Goal: Information Seeking & Learning: Learn about a topic

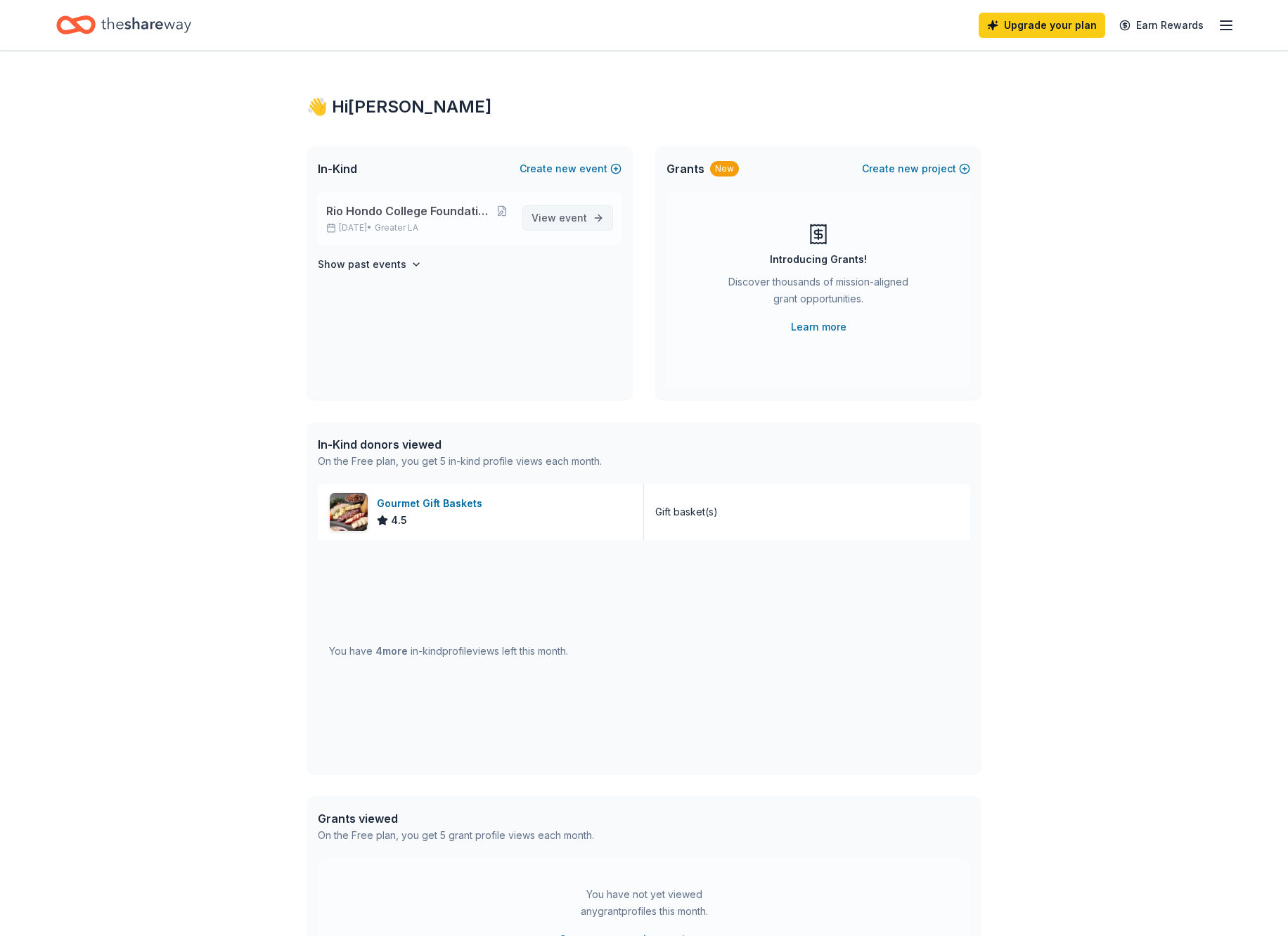
click at [568, 220] on span "event" at bounding box center [573, 217] width 28 height 12
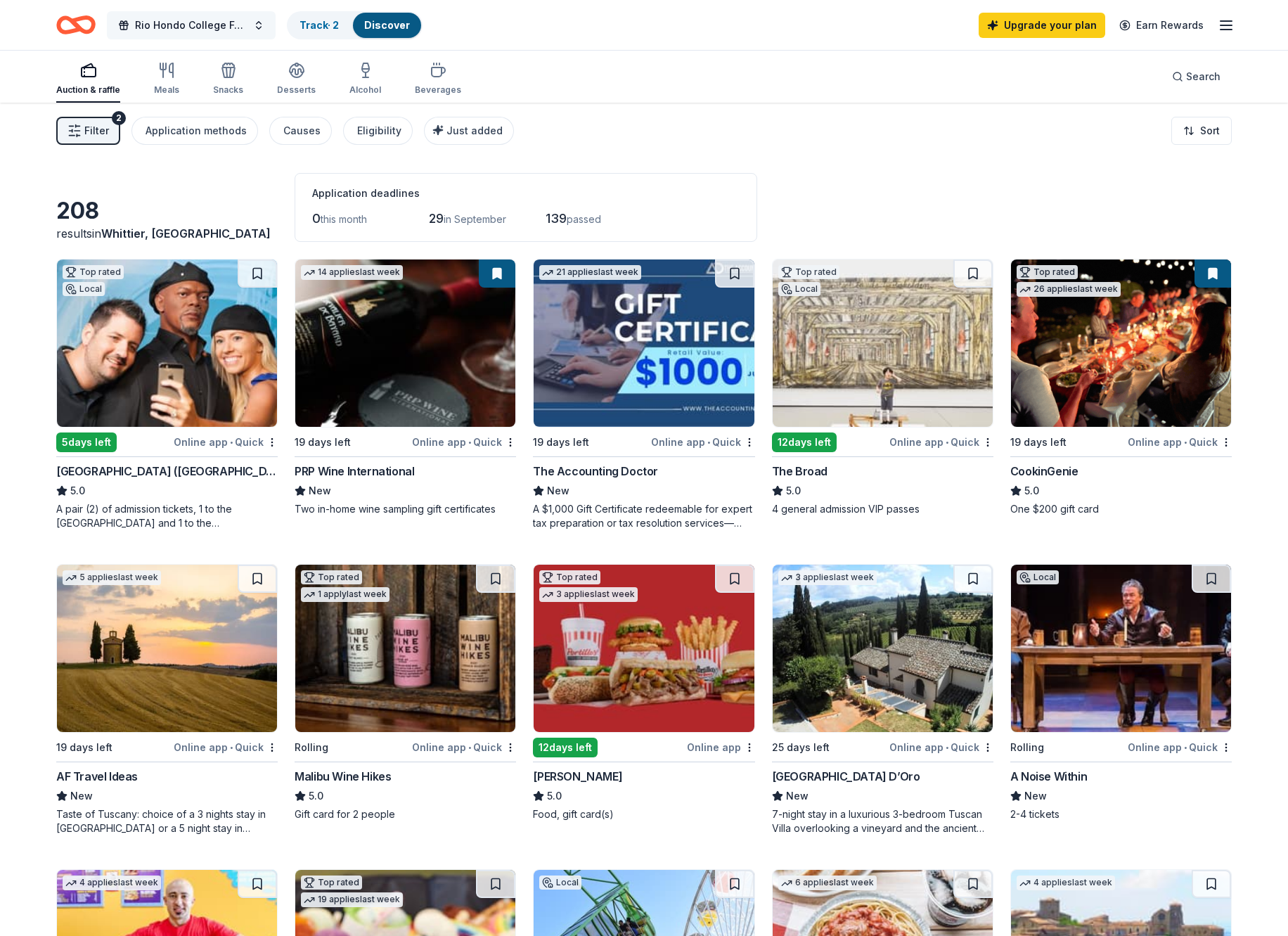
click at [183, 23] on span "Rio Hondo College Foundation Golf Tournament" at bounding box center [192, 25] width 113 height 17
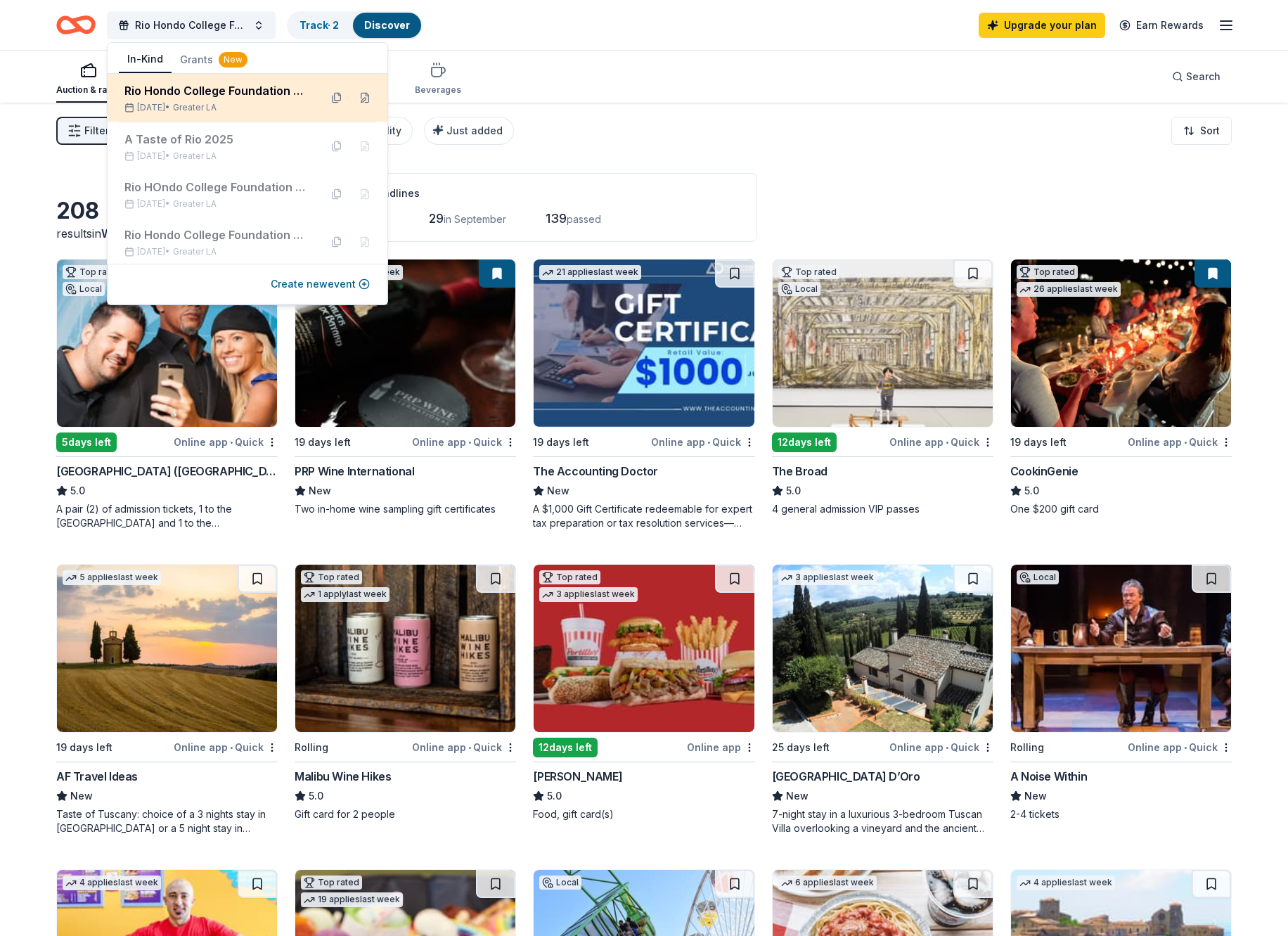
click at [208, 91] on div "Rio Hondo College Foundation Golf Tournament" at bounding box center [217, 91] width 184 height 17
click at [1203, 83] on span "Search" at bounding box center [1203, 77] width 35 height 17
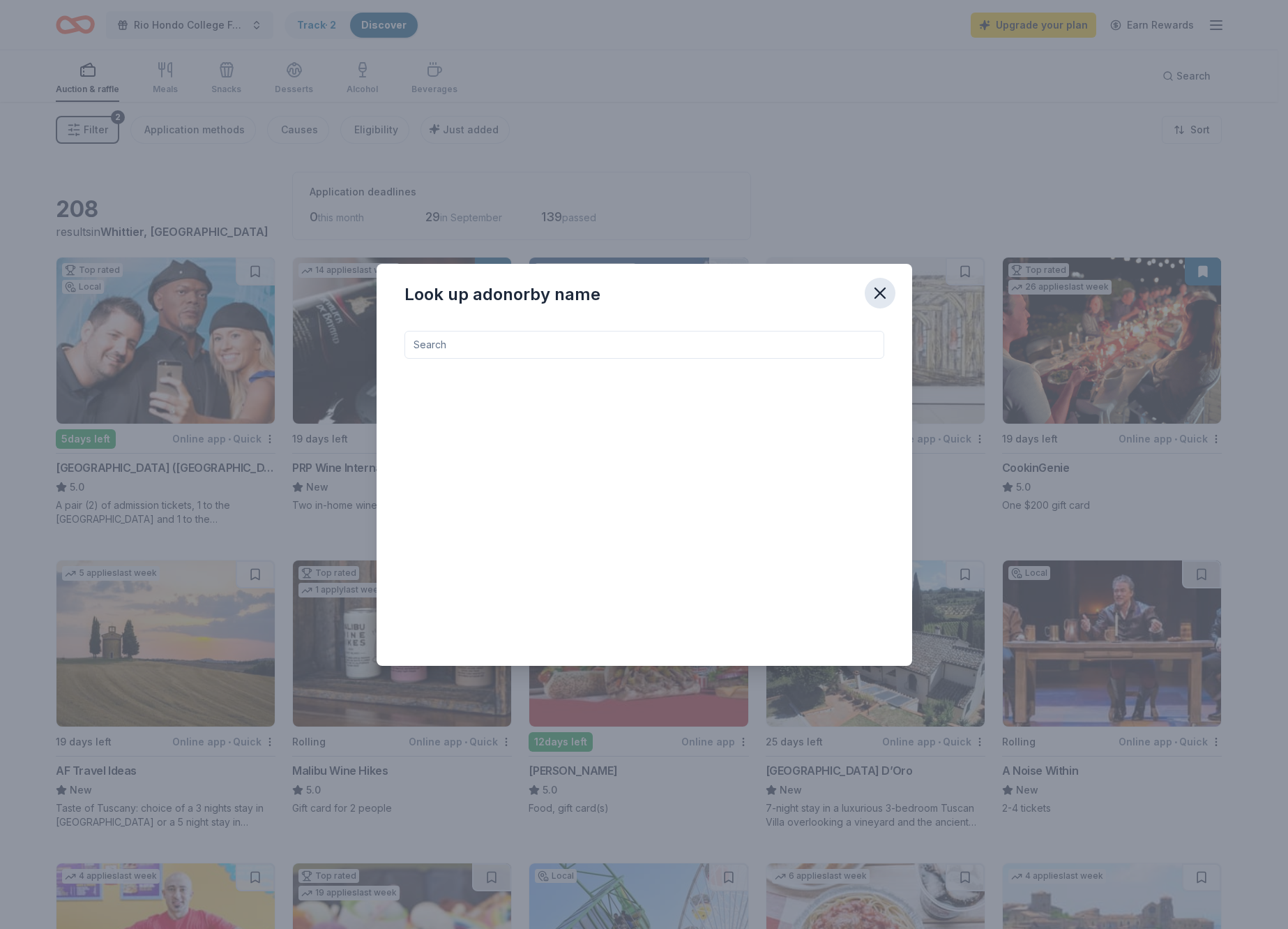
click at [877, 294] on icon "button" at bounding box center [880, 293] width 20 height 20
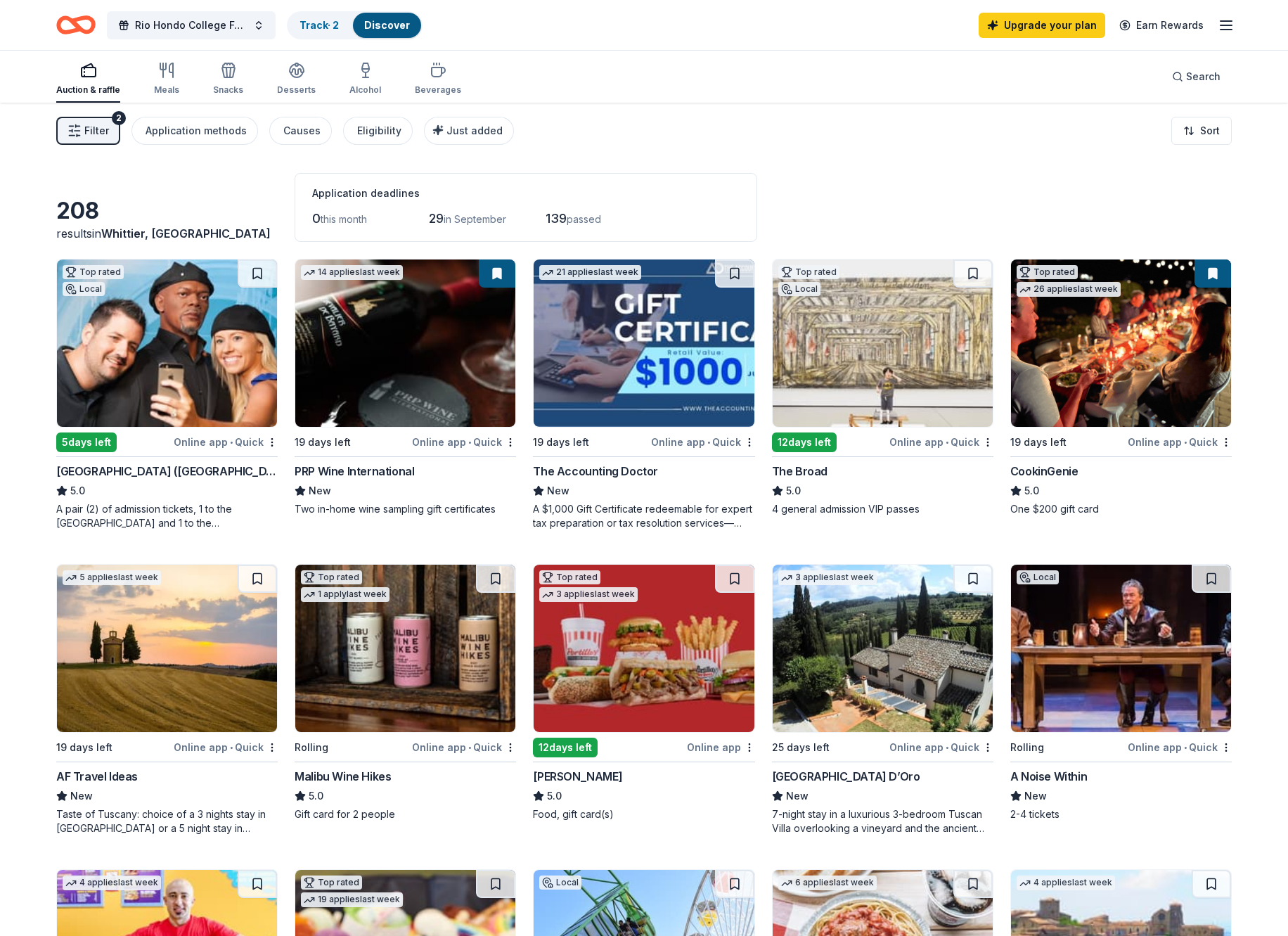
click at [78, 128] on icon "button" at bounding box center [74, 130] width 14 height 14
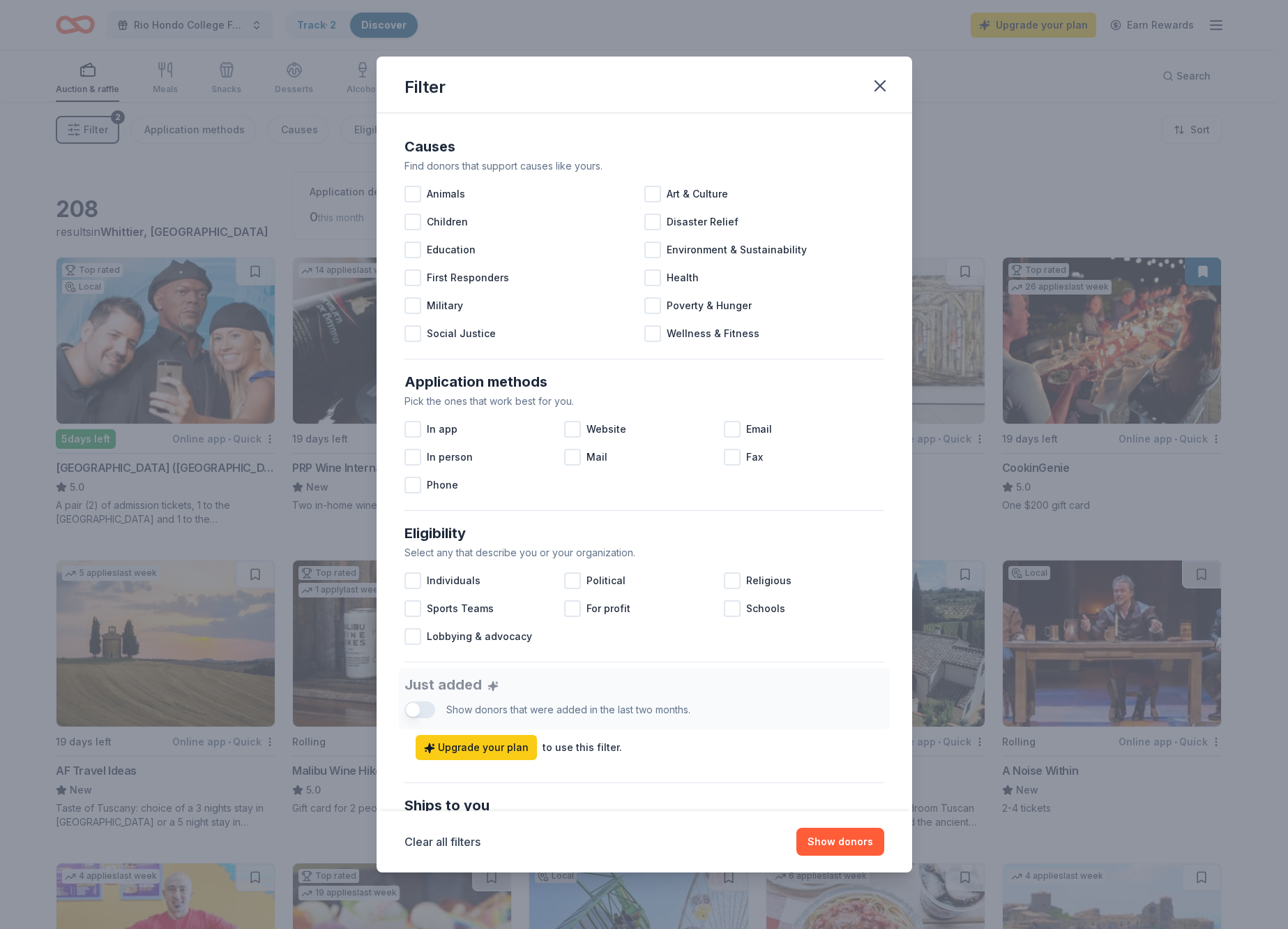
click at [77, 127] on div "Filter Causes Find donors that support causes like yours. Animals Art & Culture…" at bounding box center [644, 464] width 1288 height 929
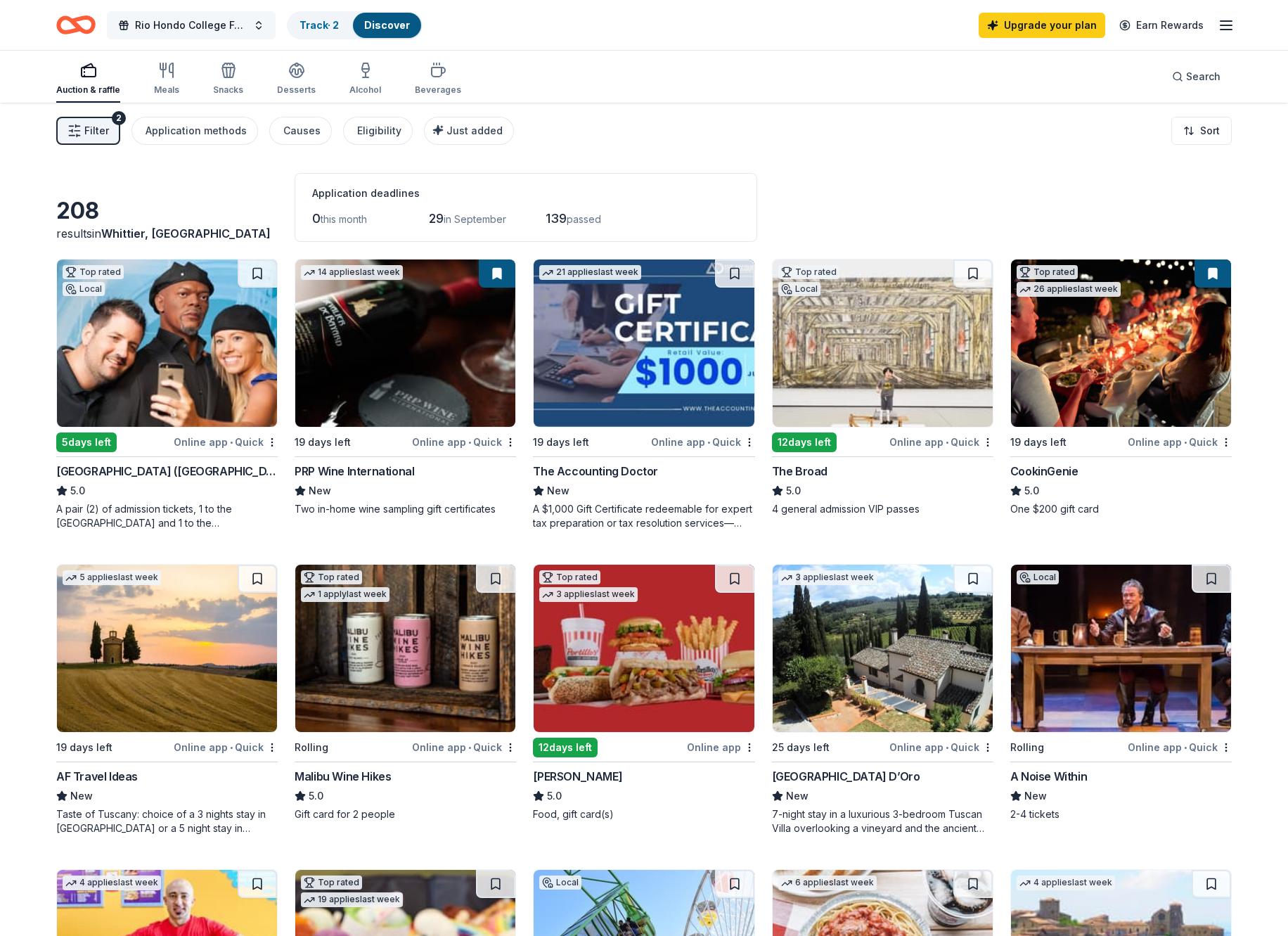
click at [179, 27] on span "Rio Hondo College Foundation Golf Tournament" at bounding box center [192, 25] width 113 height 17
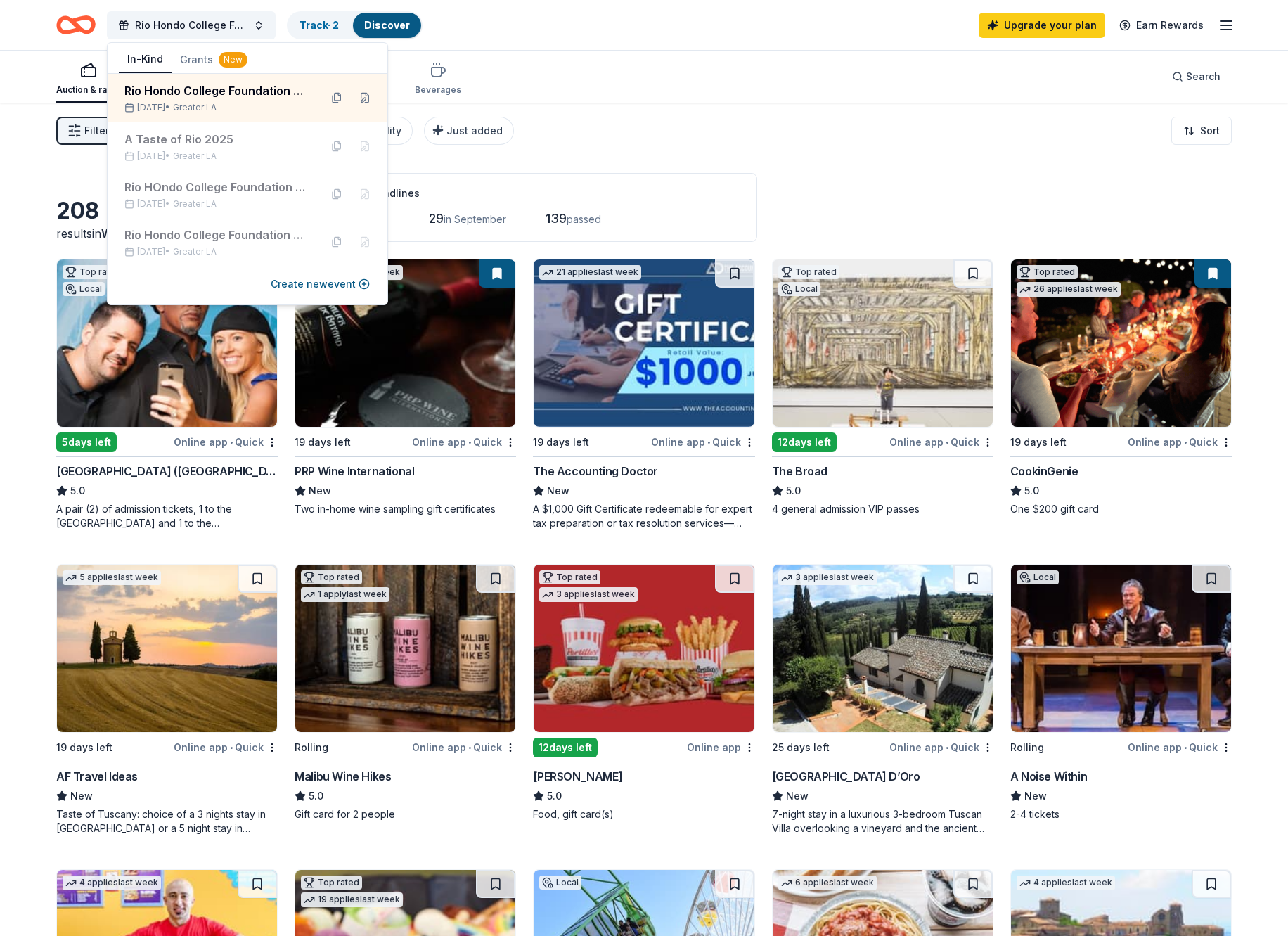
click at [224, 63] on div "New" at bounding box center [233, 59] width 29 height 15
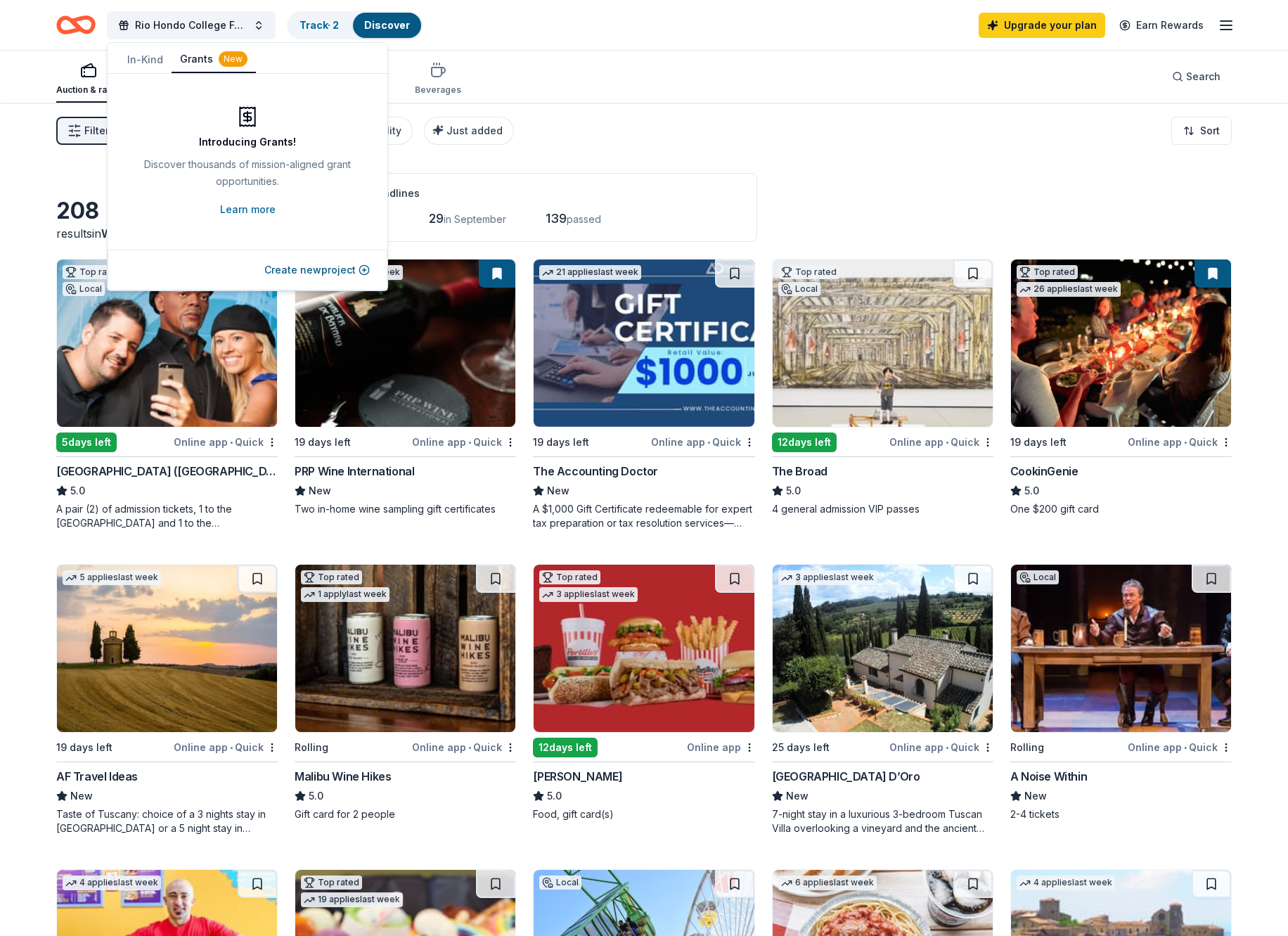
click at [182, 63] on button "Grants New" at bounding box center [214, 59] width 84 height 26
drag, startPoint x: 132, startPoint y: 63, endPoint x: 144, endPoint y: 60, distance: 12.4
click at [134, 63] on button "In-Kind" at bounding box center [146, 59] width 53 height 25
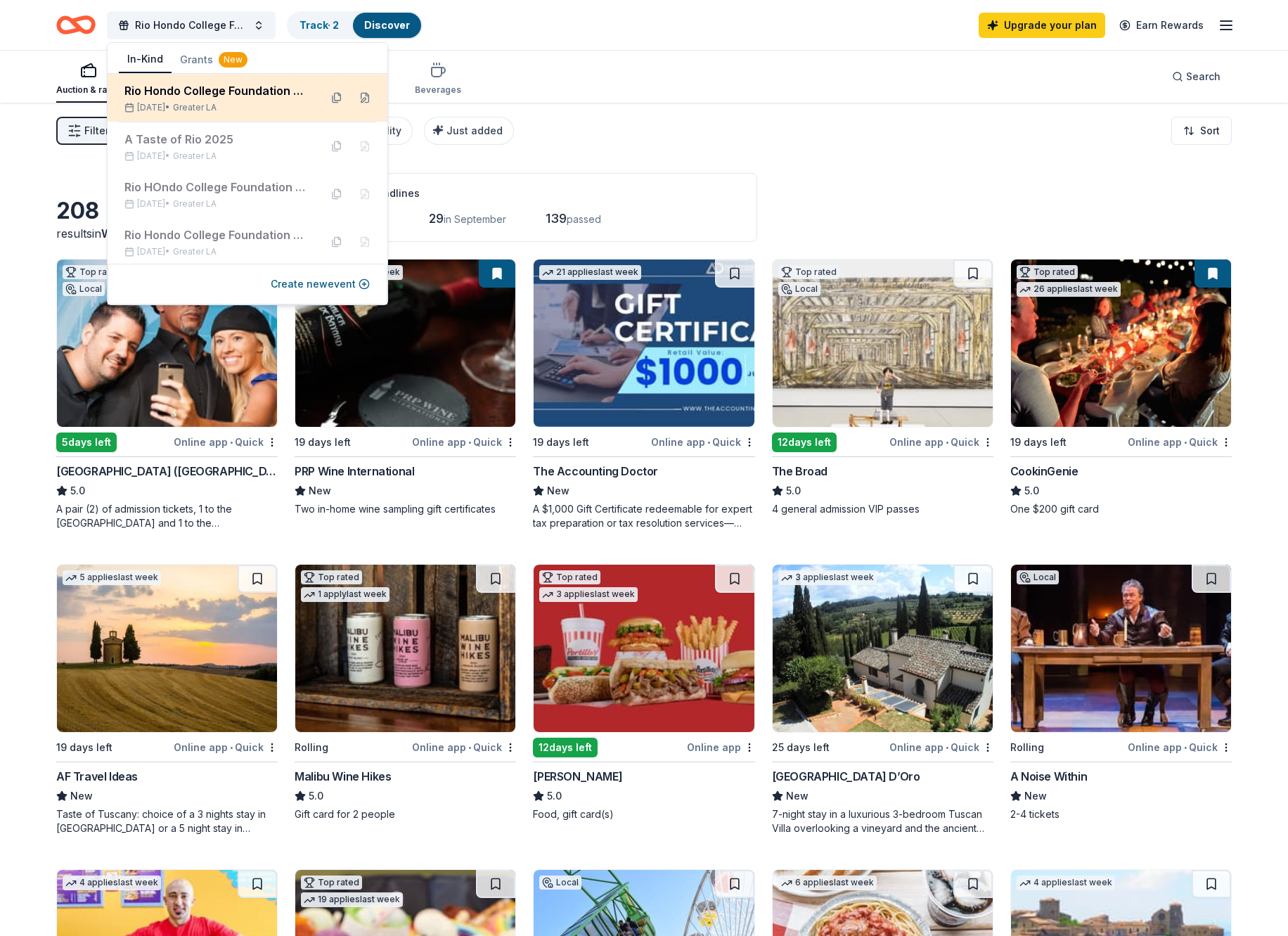
click at [145, 92] on div "Rio Hondo College Foundation Golf Tournament" at bounding box center [217, 91] width 184 height 17
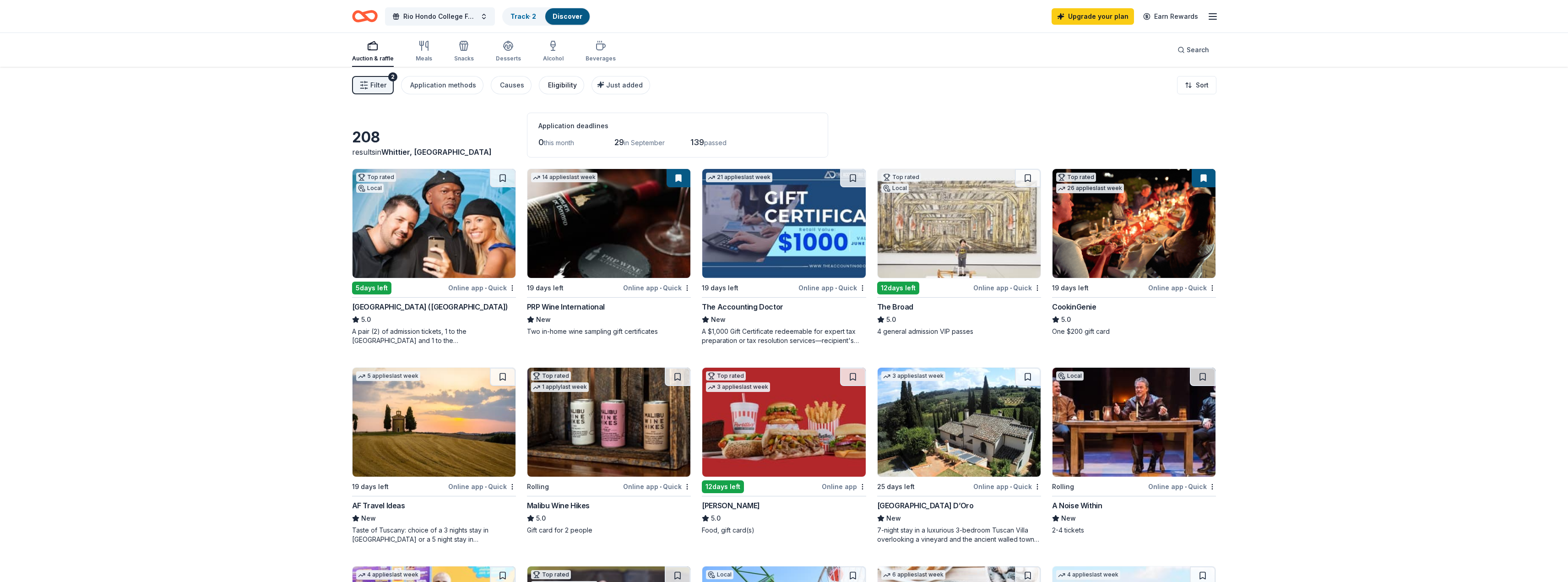
click at [566, 87] on div "Eligibility" at bounding box center [562, 85] width 29 height 11
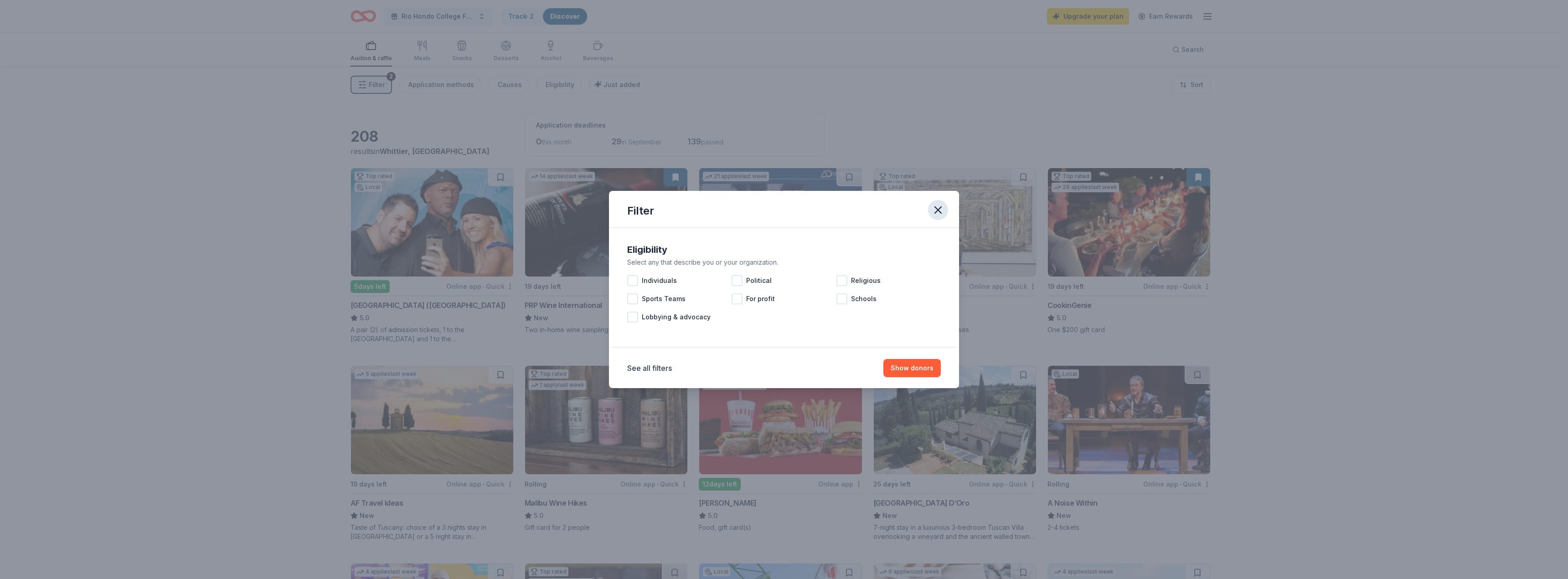
click at [835, 210] on icon "button" at bounding box center [938, 210] width 13 height 13
